Goal: Find specific page/section: Find specific page/section

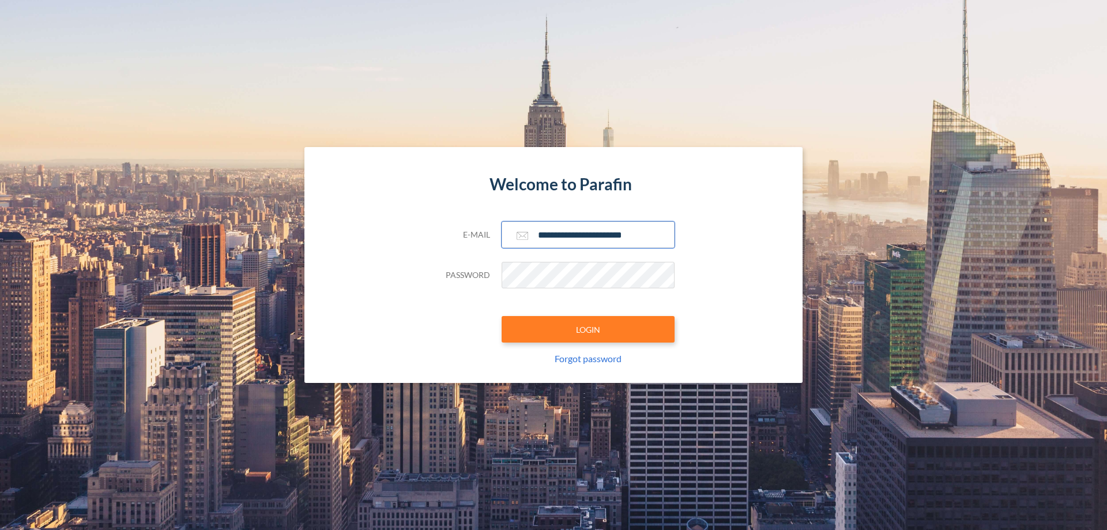
type input "**********"
click at [588, 329] on button "LOGIN" at bounding box center [588, 329] width 173 height 27
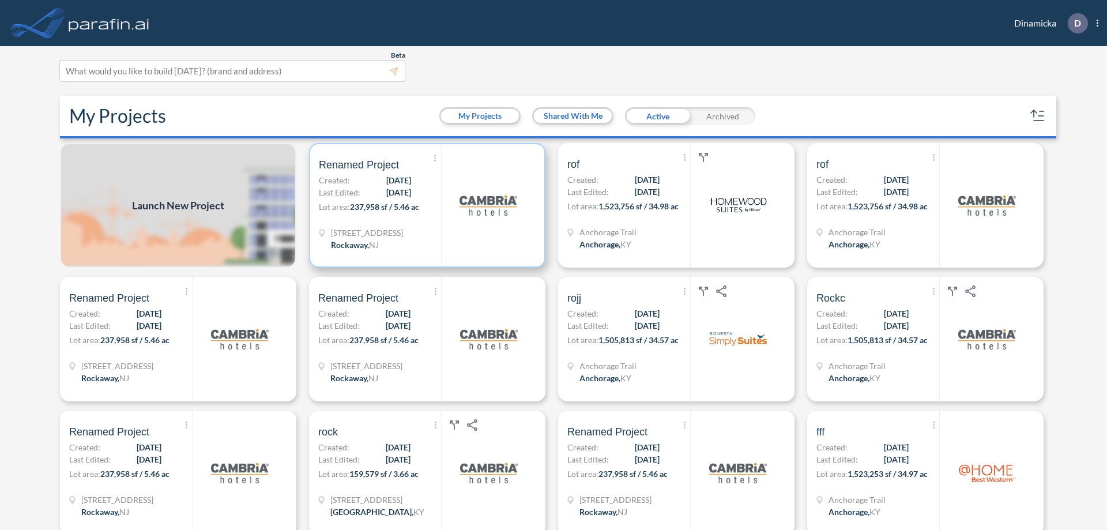
scroll to position [3, 0]
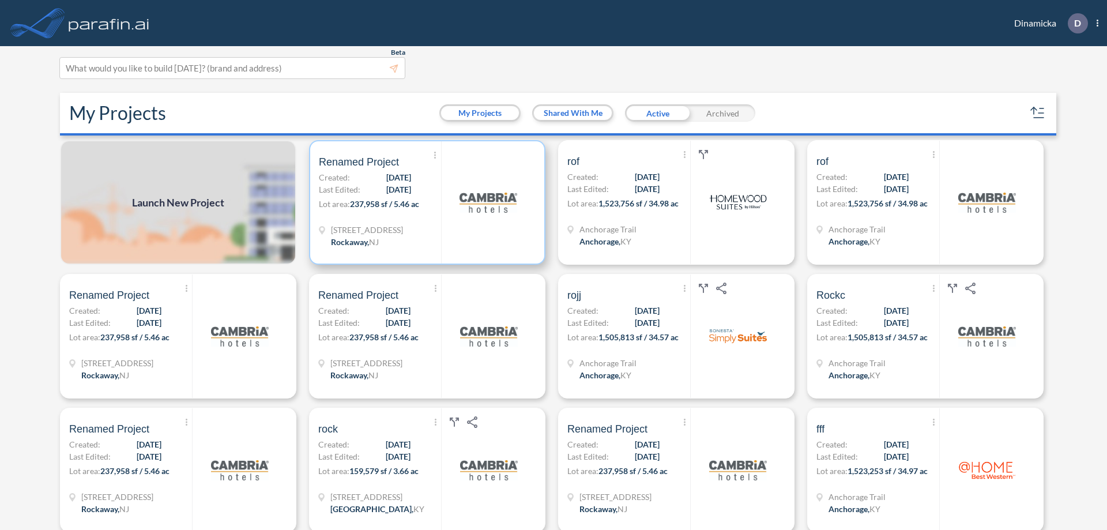
click at [425, 202] on p "Lot area: 237,958 sf / 5.46 ac" at bounding box center [380, 206] width 122 height 17
